Goal: Information Seeking & Learning: Learn about a topic

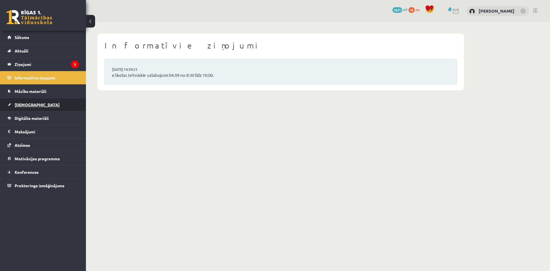
click at [25, 105] on span "[DEMOGRAPHIC_DATA]" at bounding box center [37, 104] width 45 height 5
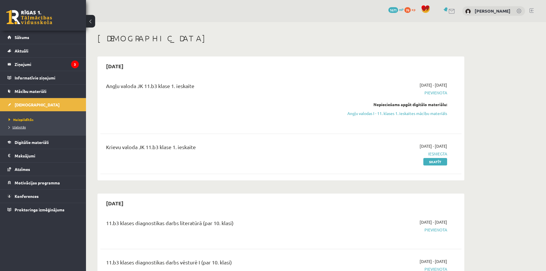
click at [18, 127] on span "Izlabotās" at bounding box center [17, 127] width 17 height 5
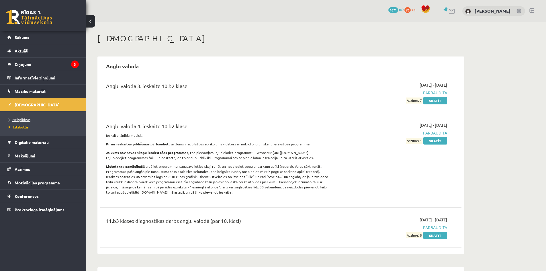
click at [14, 117] on link "Neizpildītās" at bounding box center [45, 119] width 72 height 5
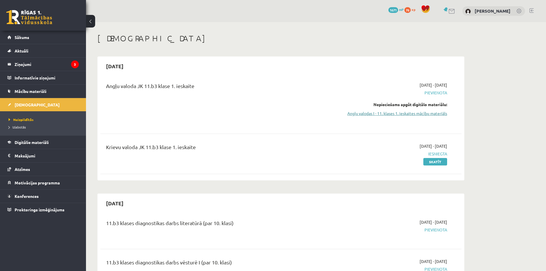
click at [413, 113] on link "Angļu valodas I - 11. klases 1. ieskaites mācību materiāls" at bounding box center [393, 113] width 108 height 6
click at [381, 112] on link "Angļu valodas I - 11. klases 1. ieskaites mācību materiāls" at bounding box center [393, 113] width 108 height 6
